Goal: Book appointment/travel/reservation

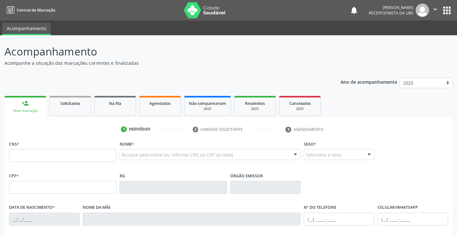
click at [86, 159] on input "text" at bounding box center [62, 155] width 107 height 13
type input "700 0044 9826 9807"
type input "009.789.974-76"
type input "07[DATE]"
type input "[PERSON_NAME]"
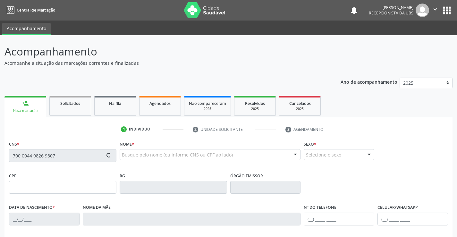
type input "[PHONE_NUMBER]"
type input "541"
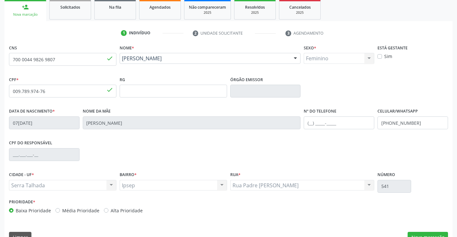
scroll to position [111, 0]
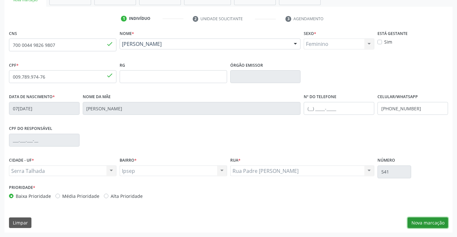
click at [433, 226] on button "Nova marcação" at bounding box center [428, 223] width 40 height 11
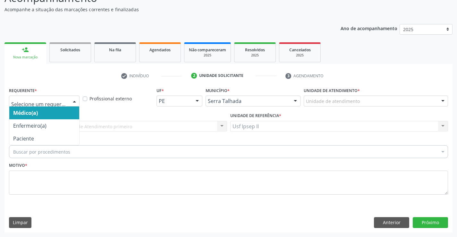
click at [71, 102] on div at bounding box center [75, 101] width 10 height 11
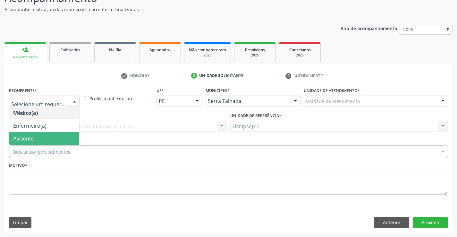
click at [47, 135] on span "Paciente" at bounding box center [44, 138] width 70 height 13
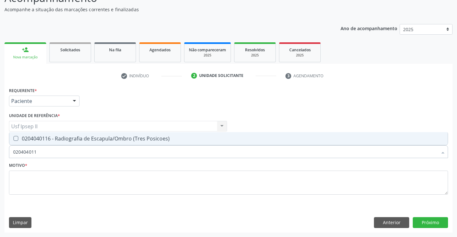
type input "0204040116"
click at [64, 140] on div "0204040116 - Radiografia de Escapula/Ombro (Tres Posicoes)" at bounding box center [228, 138] width 431 height 5
checkbox Posicoes\) "true"
click at [45, 179] on textarea at bounding box center [228, 183] width 439 height 24
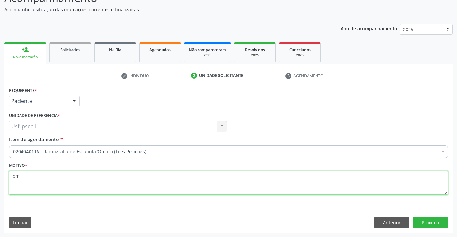
type textarea "o"
type textarea "."
click at [444, 223] on button "Próximo" at bounding box center [430, 222] width 35 height 11
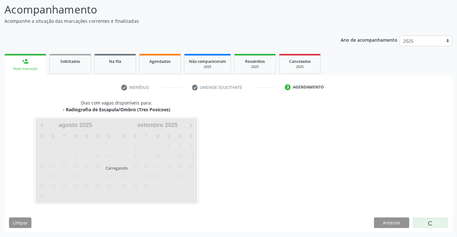
scroll to position [42, 0]
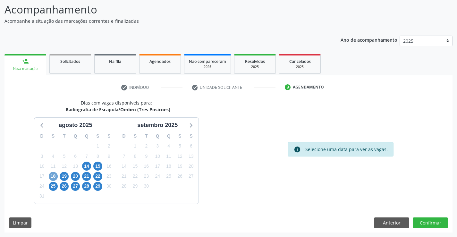
click at [53, 177] on span "18" at bounding box center [53, 176] width 9 height 9
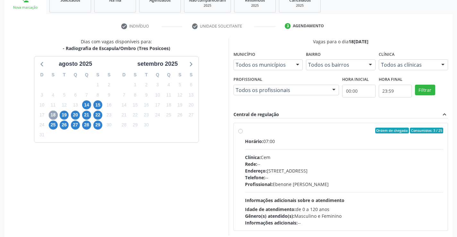
scroll to position [106, 0]
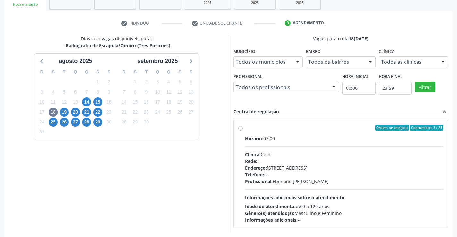
click at [245, 129] on label "Ordem de chegada Consumidos: 3 / 25 Horário: 07:00 Clínica: Cem Rede: -- Endere…" at bounding box center [344, 174] width 199 height 98
click at [240, 129] on input "Ordem de chegada Consumidos: 3 / 25 Horário: 07:00 Clínica: Cem Rede: -- Endere…" at bounding box center [240, 128] width 4 height 6
radio input "true"
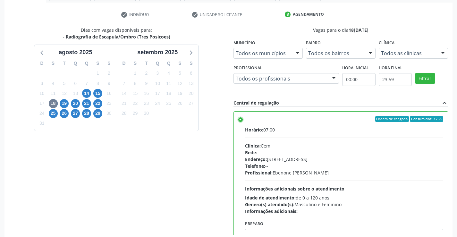
scroll to position [146, 0]
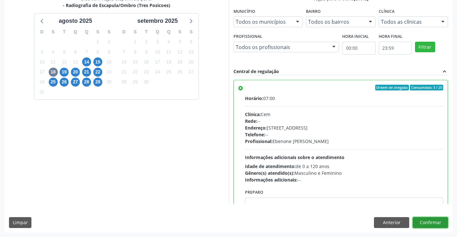
click at [442, 226] on button "Confirmar" at bounding box center [430, 222] width 35 height 11
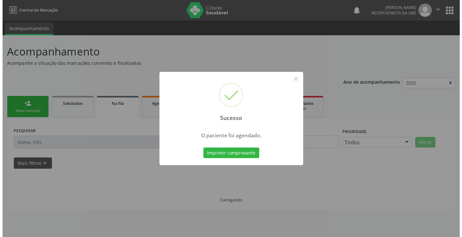
scroll to position [0, 0]
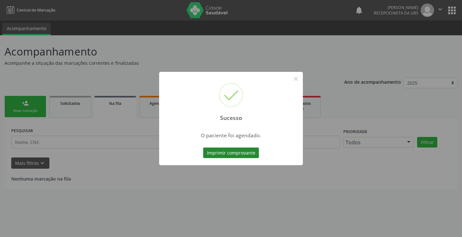
click at [217, 148] on button "Imprimir comprovante" at bounding box center [231, 153] width 56 height 11
